Goal: Navigation & Orientation: Find specific page/section

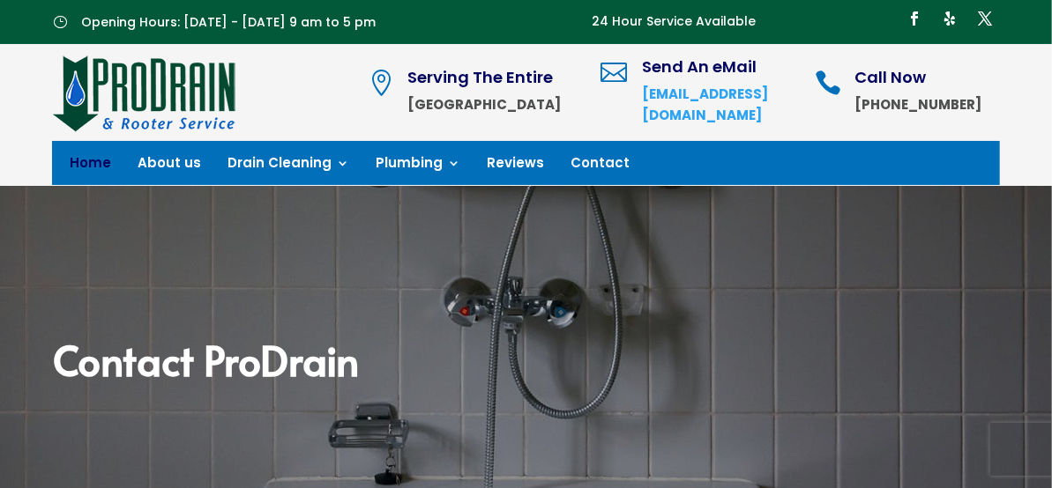
click at [83, 166] on link "Home" at bounding box center [90, 166] width 41 height 19
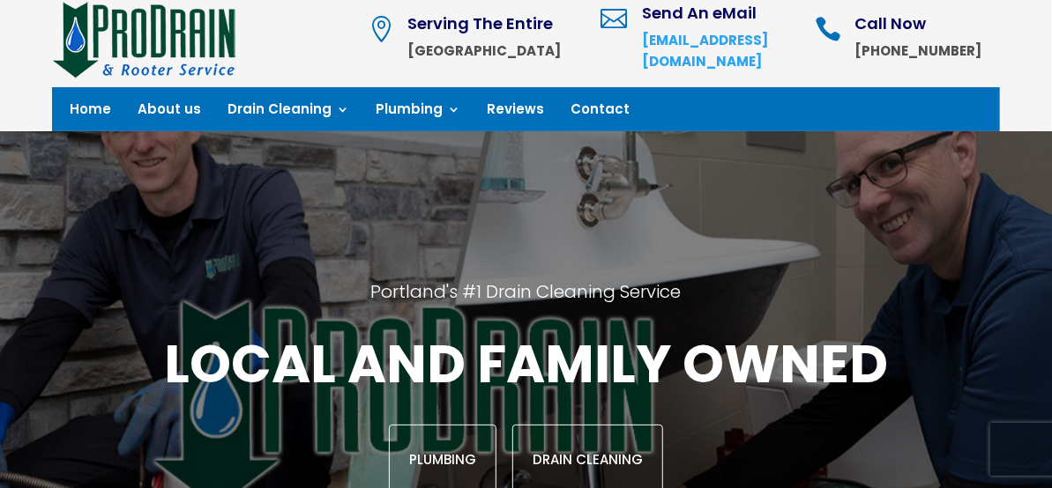
scroll to position [80, 0]
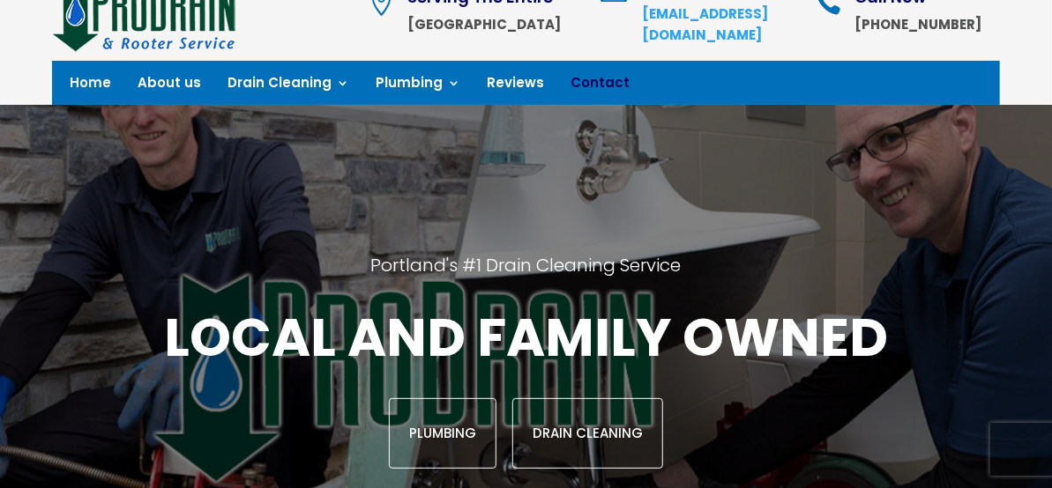
click at [600, 82] on link "Contact" at bounding box center [599, 86] width 59 height 19
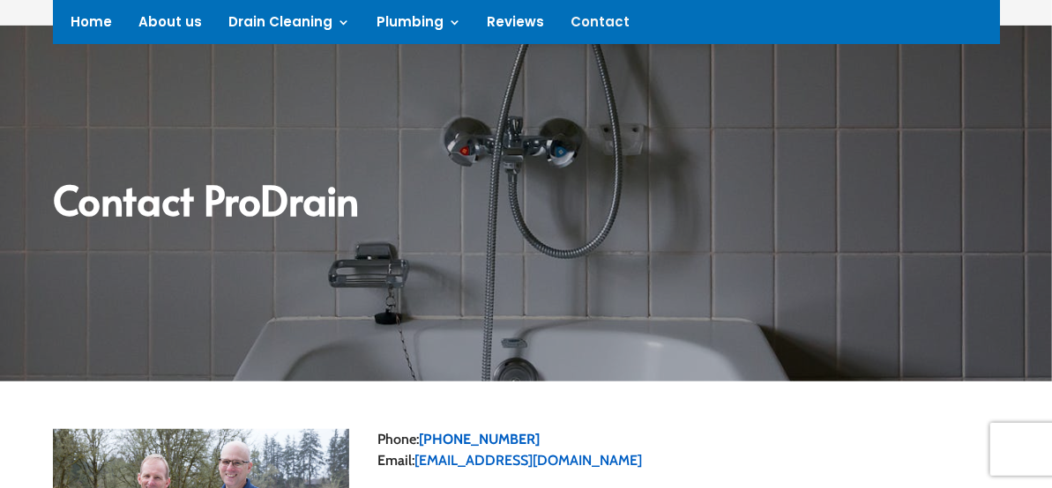
scroll to position [160, 0]
